Goal: Navigation & Orientation: Find specific page/section

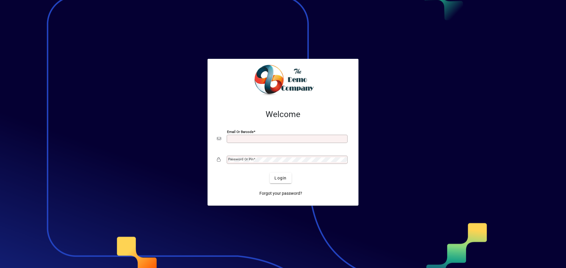
click at [234, 137] on input "Email or Barcode" at bounding box center [287, 139] width 119 height 5
type input "**********"
click at [254, 162] on div "Password or Pin" at bounding box center [287, 160] width 121 height 8
click at [270, 173] on button "Login" at bounding box center [281, 178] width 22 height 11
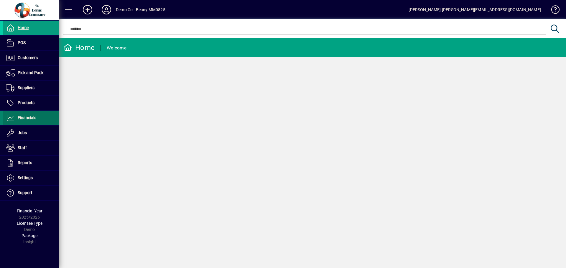
click at [18, 117] on span "Financials" at bounding box center [27, 118] width 19 height 5
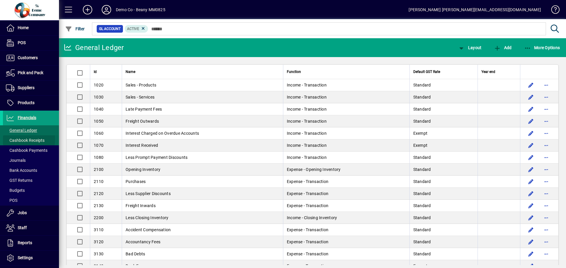
click at [21, 140] on span "Cashbook Receipts" at bounding box center [25, 140] width 39 height 5
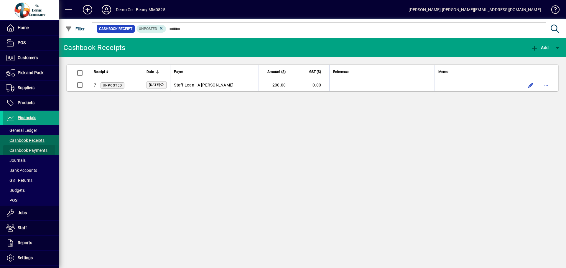
click at [24, 150] on span "Cashbook Payments" at bounding box center [27, 150] width 42 height 5
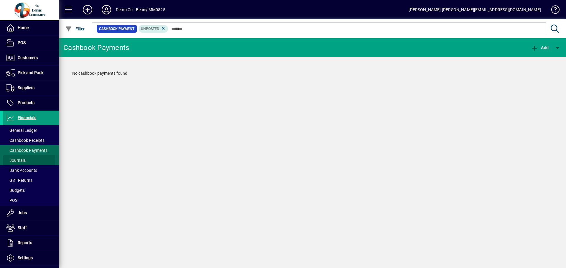
click at [23, 160] on span "Journals" at bounding box center [16, 160] width 20 height 5
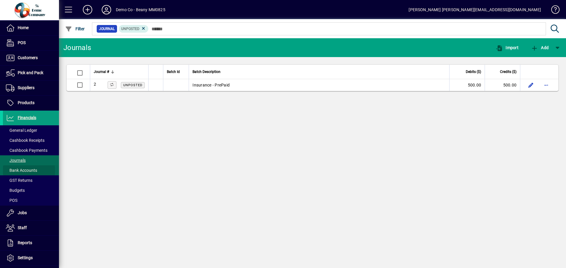
click at [24, 171] on span "Bank Accounts" at bounding box center [21, 170] width 31 height 5
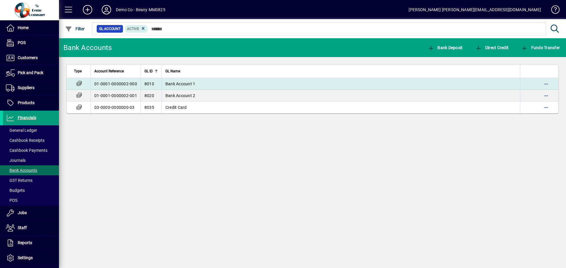
click at [198, 82] on td "Bank Account 1" at bounding box center [341, 84] width 358 height 12
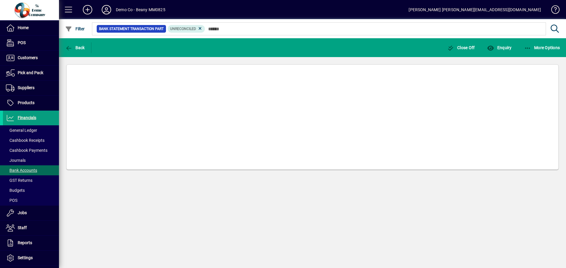
click at [198, 82] on mat-card at bounding box center [312, 118] width 492 height 106
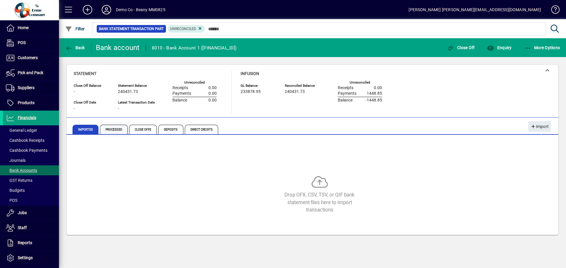
click at [119, 131] on span "Processed" at bounding box center [114, 129] width 28 height 9
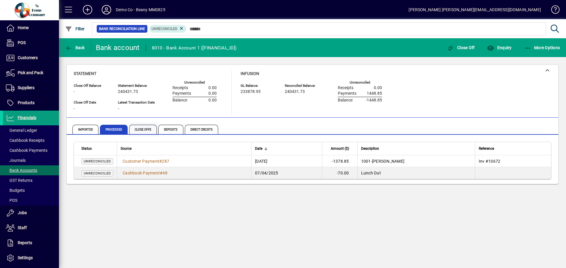
click at [141, 131] on span "Close Offs" at bounding box center [143, 129] width 28 height 9
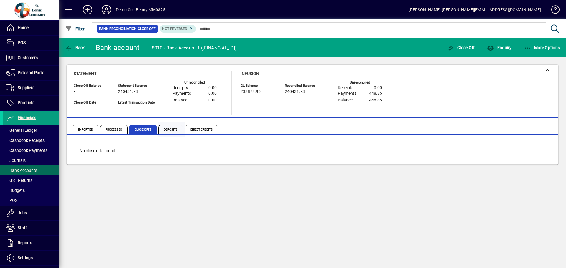
click at [176, 131] on span "Deposits" at bounding box center [170, 129] width 25 height 9
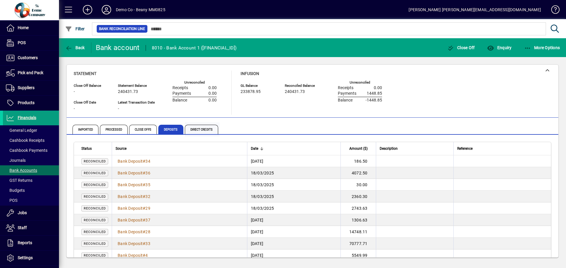
click at [192, 132] on span "Direct Credits" at bounding box center [201, 129] width 33 height 9
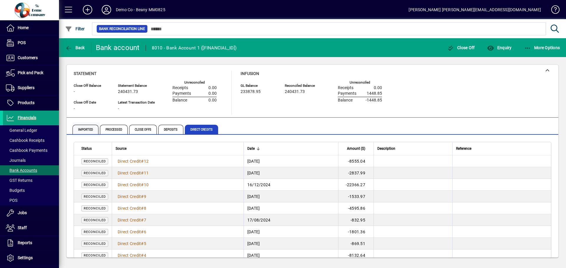
click at [89, 128] on span "Imported" at bounding box center [85, 129] width 26 height 9
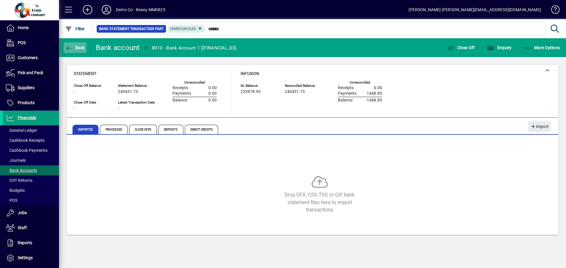
click at [65, 47] on span "button" at bounding box center [75, 48] width 23 height 14
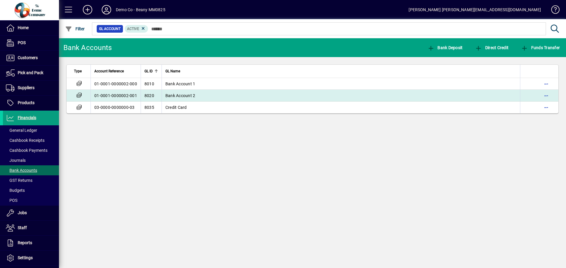
click at [221, 98] on td "Bank Account 2" at bounding box center [341, 96] width 358 height 12
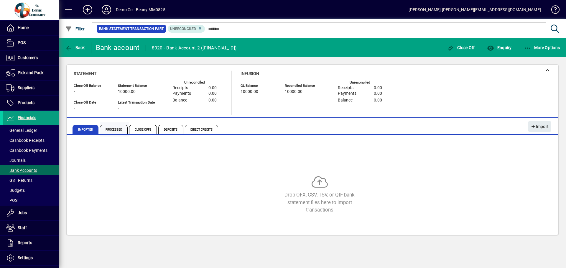
click at [113, 129] on span "Processed" at bounding box center [114, 129] width 28 height 9
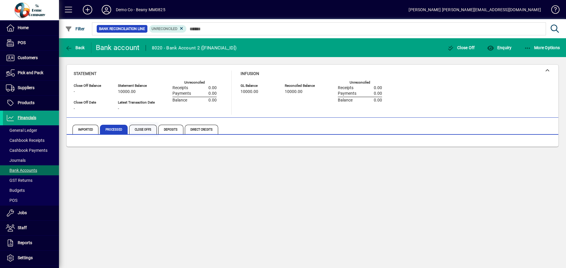
click at [141, 128] on span "Close Offs" at bounding box center [143, 129] width 28 height 9
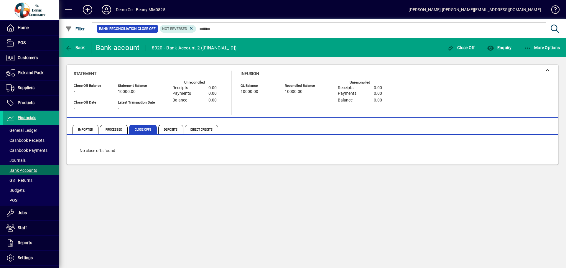
click at [170, 129] on span "Deposits" at bounding box center [170, 129] width 25 height 9
click at [187, 130] on span "Direct Credits" at bounding box center [201, 129] width 33 height 9
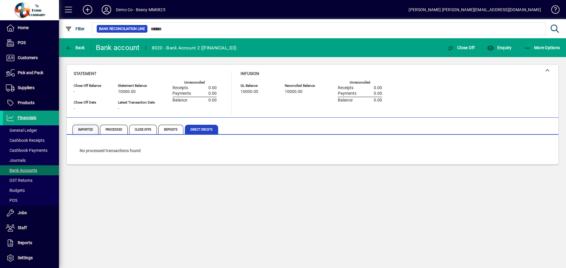
click at [91, 132] on span "Imported" at bounding box center [85, 129] width 26 height 9
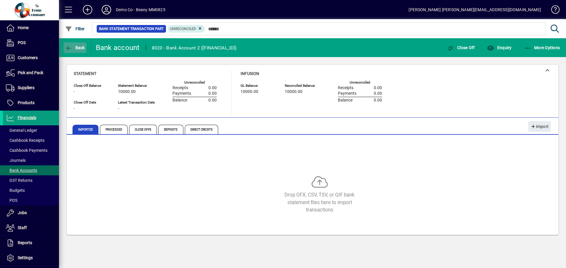
click at [69, 48] on icon "button" at bounding box center [68, 48] width 7 height 6
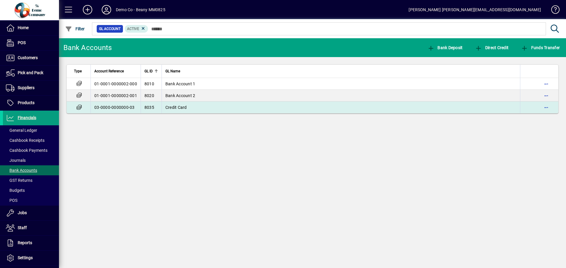
click at [176, 111] on td "Credit Card" at bounding box center [341, 108] width 358 height 12
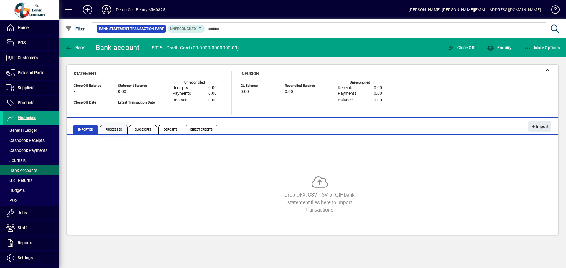
click at [115, 130] on span "Processed" at bounding box center [114, 129] width 28 height 9
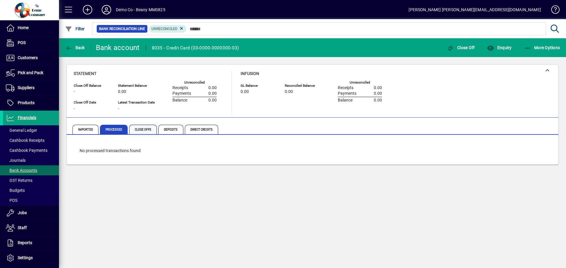
click at [137, 131] on span "Close Offs" at bounding box center [143, 129] width 28 height 9
click at [95, 131] on span "Imported" at bounding box center [85, 129] width 26 height 9
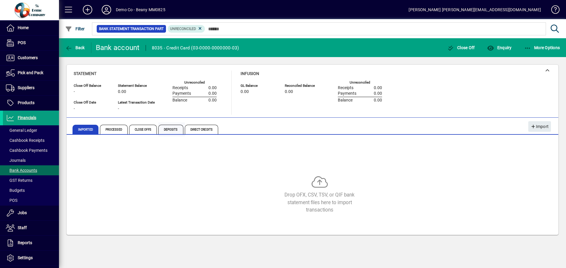
click at [182, 128] on span "Deposits" at bounding box center [170, 129] width 25 height 9
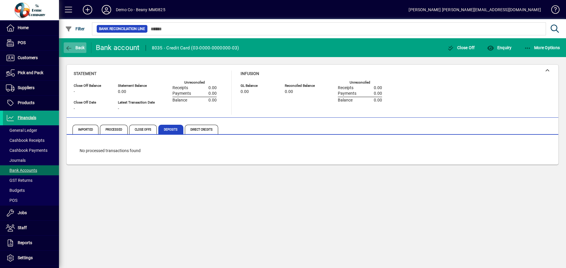
click at [80, 50] on span "Back" at bounding box center [75, 47] width 20 height 5
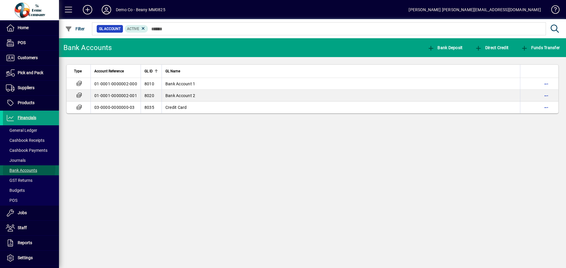
click at [24, 169] on span "Bank Accounts" at bounding box center [21, 170] width 31 height 5
click at [20, 142] on span "Cashbook Receipts" at bounding box center [25, 140] width 39 height 5
